Goal: Navigation & Orientation: Find specific page/section

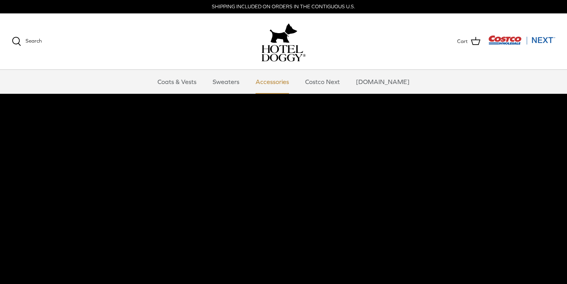
click at [282, 80] on link "Accessories" at bounding box center [273, 82] width 48 height 24
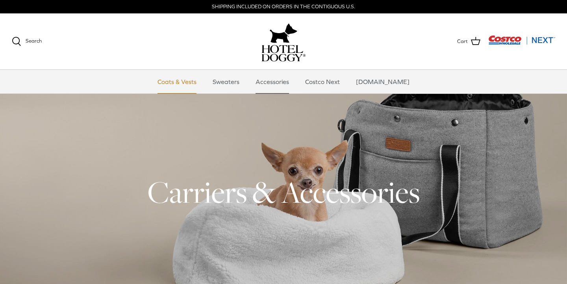
click at [202, 83] on link "Coats & Vests" at bounding box center [177, 82] width 53 height 24
